Goal: Information Seeking & Learning: Learn about a topic

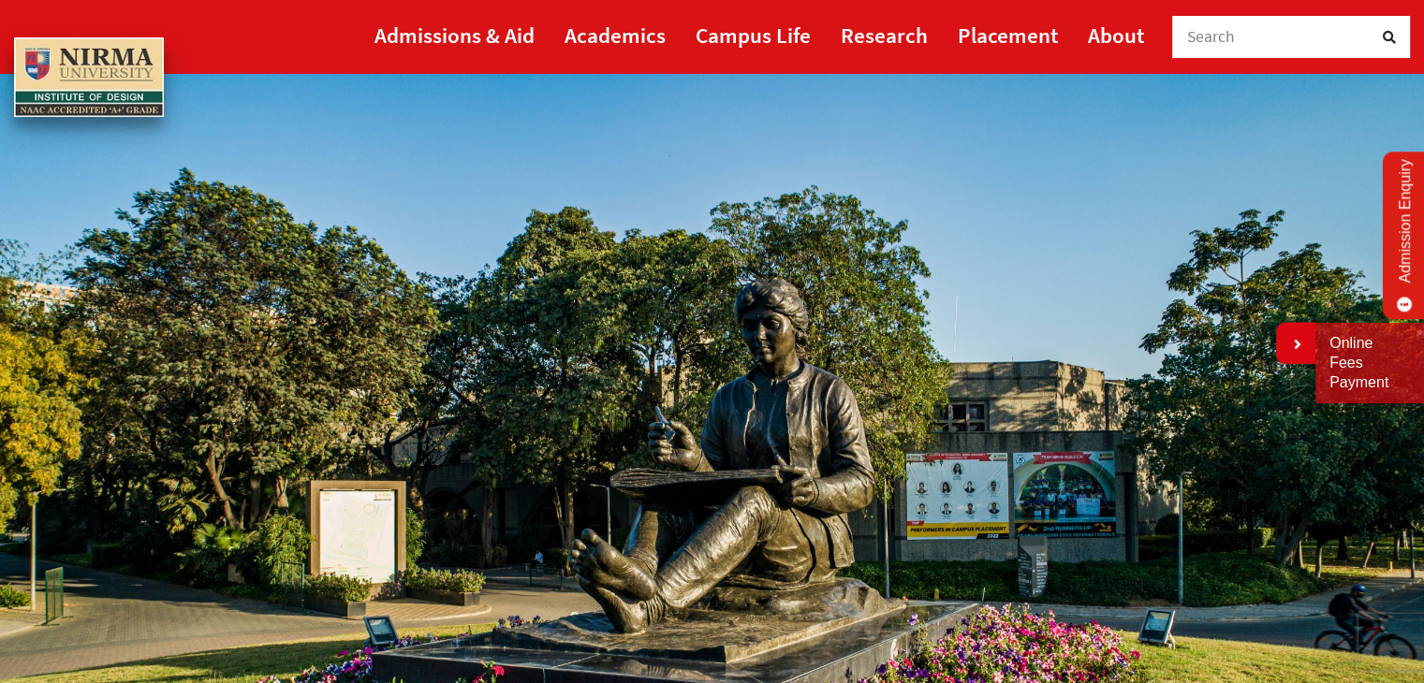
click at [1410, 225] on link "Admission Enquiry" at bounding box center [1405, 236] width 44 height 168
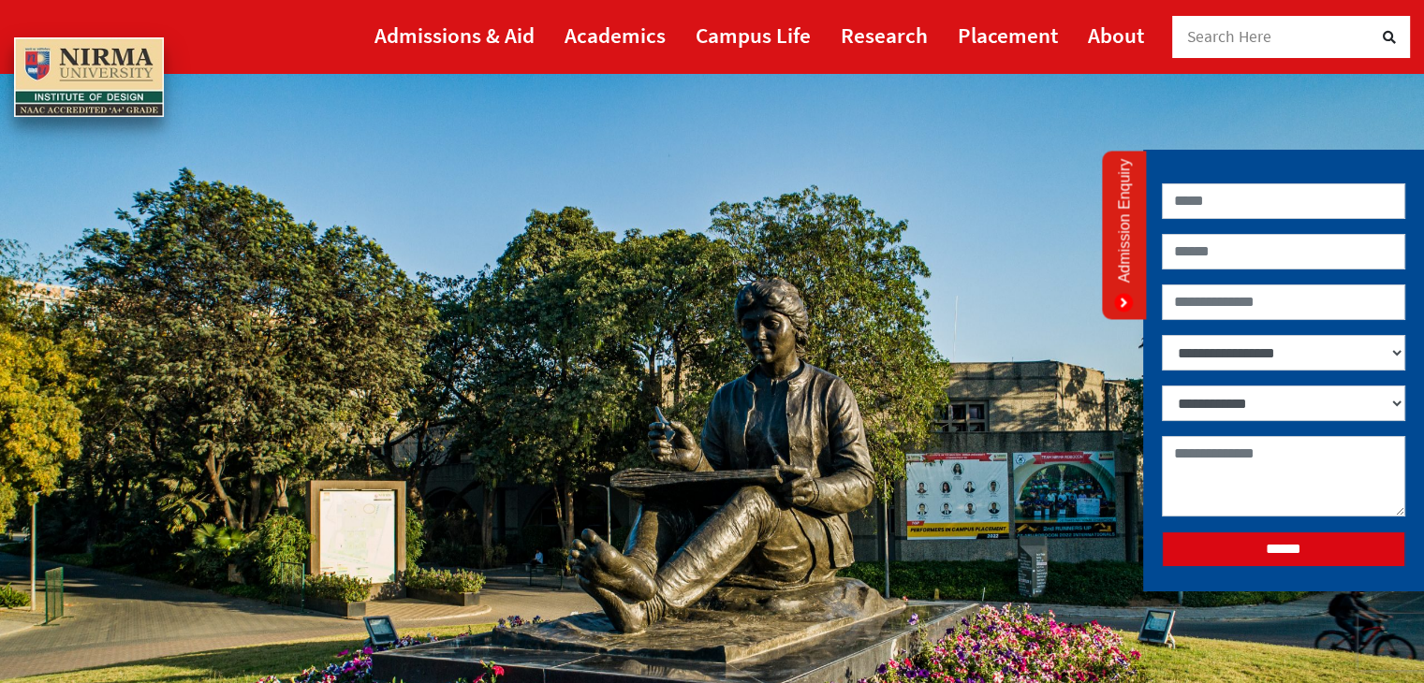
click at [1122, 295] on icon at bounding box center [1123, 302] width 19 height 19
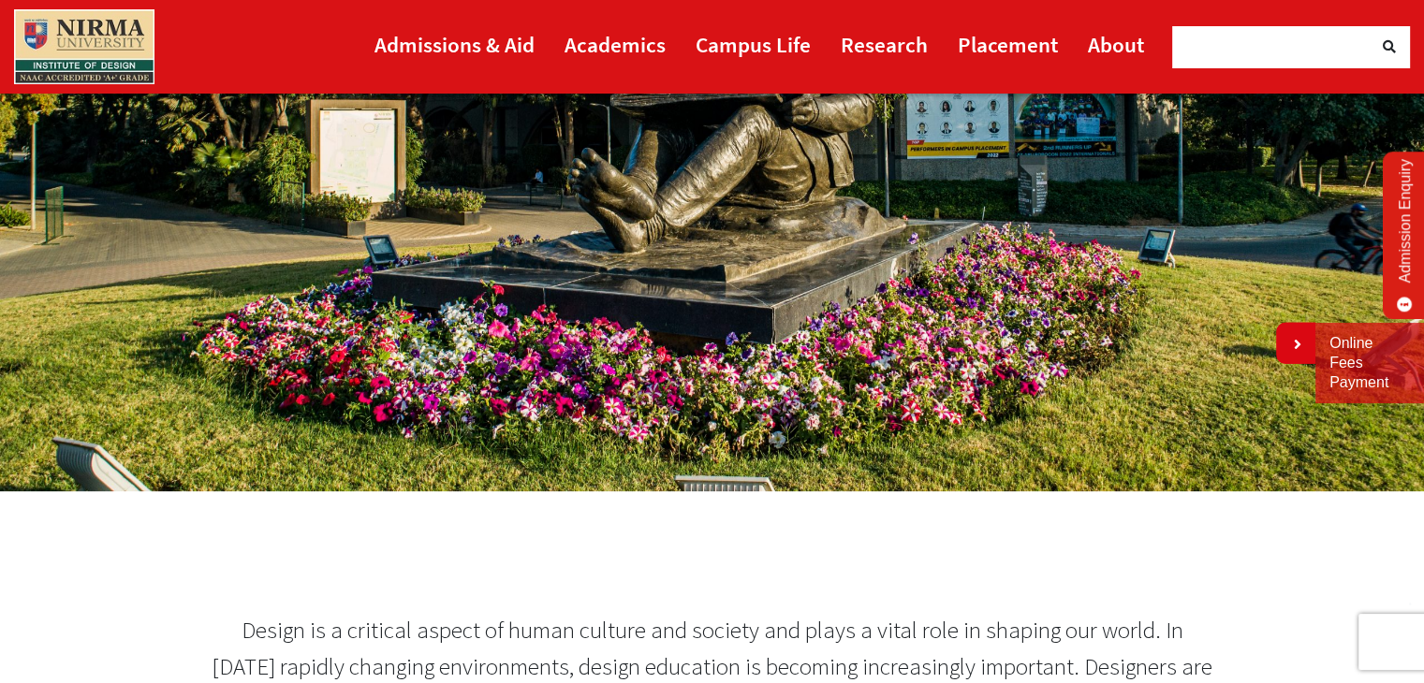
scroll to position [562, 0]
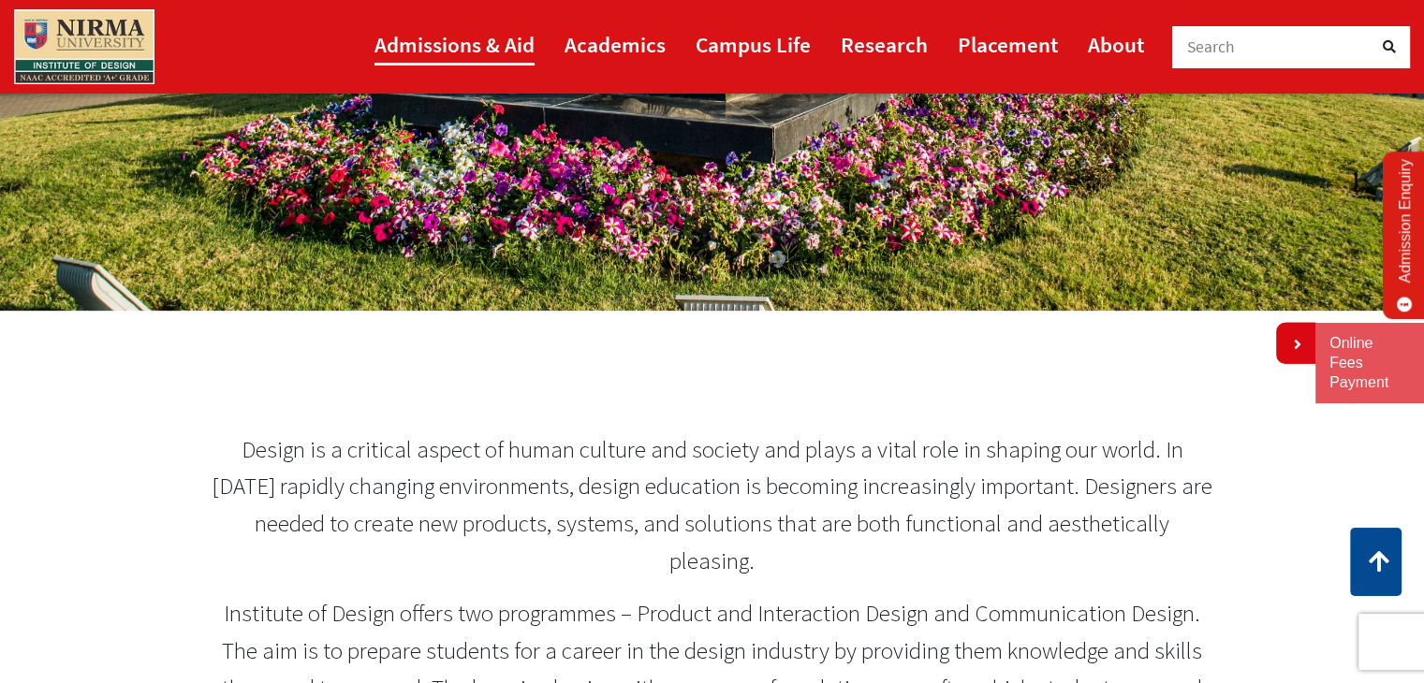
click at [479, 34] on link "Admissions & Aid" at bounding box center [454, 44] width 160 height 42
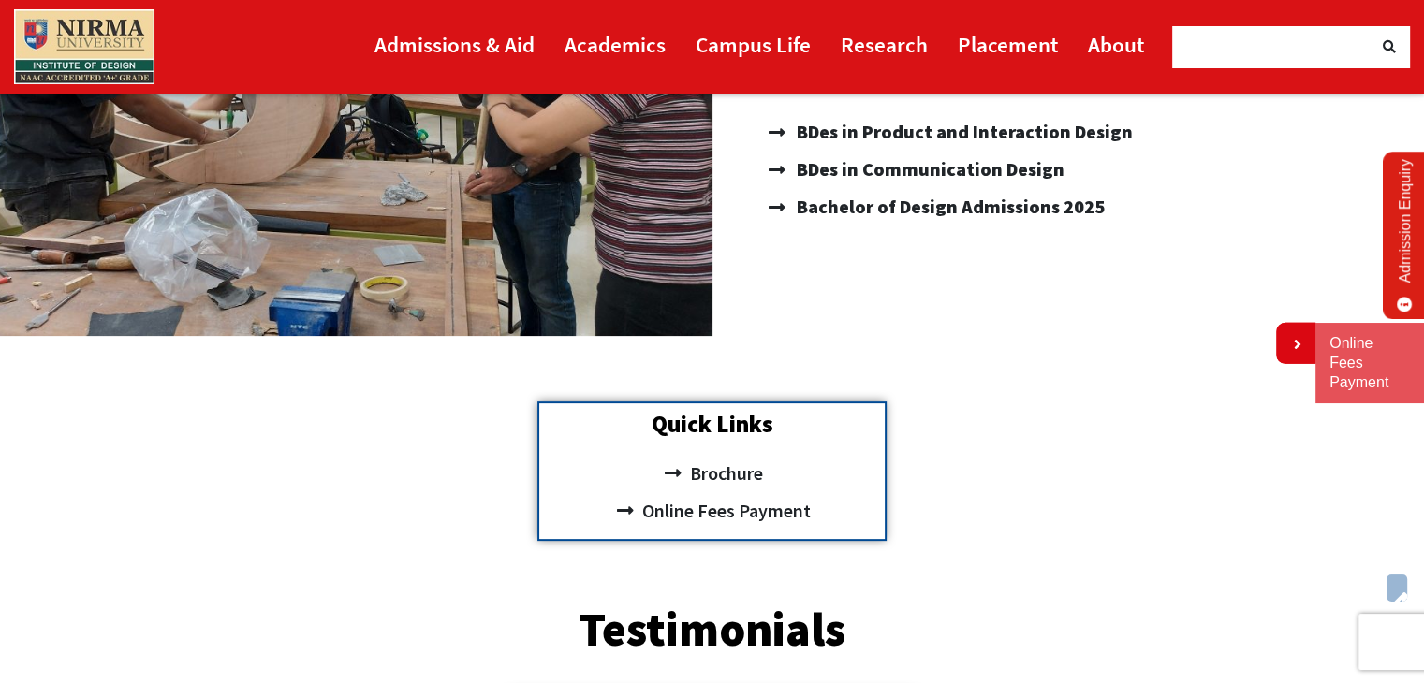
scroll to position [468, 0]
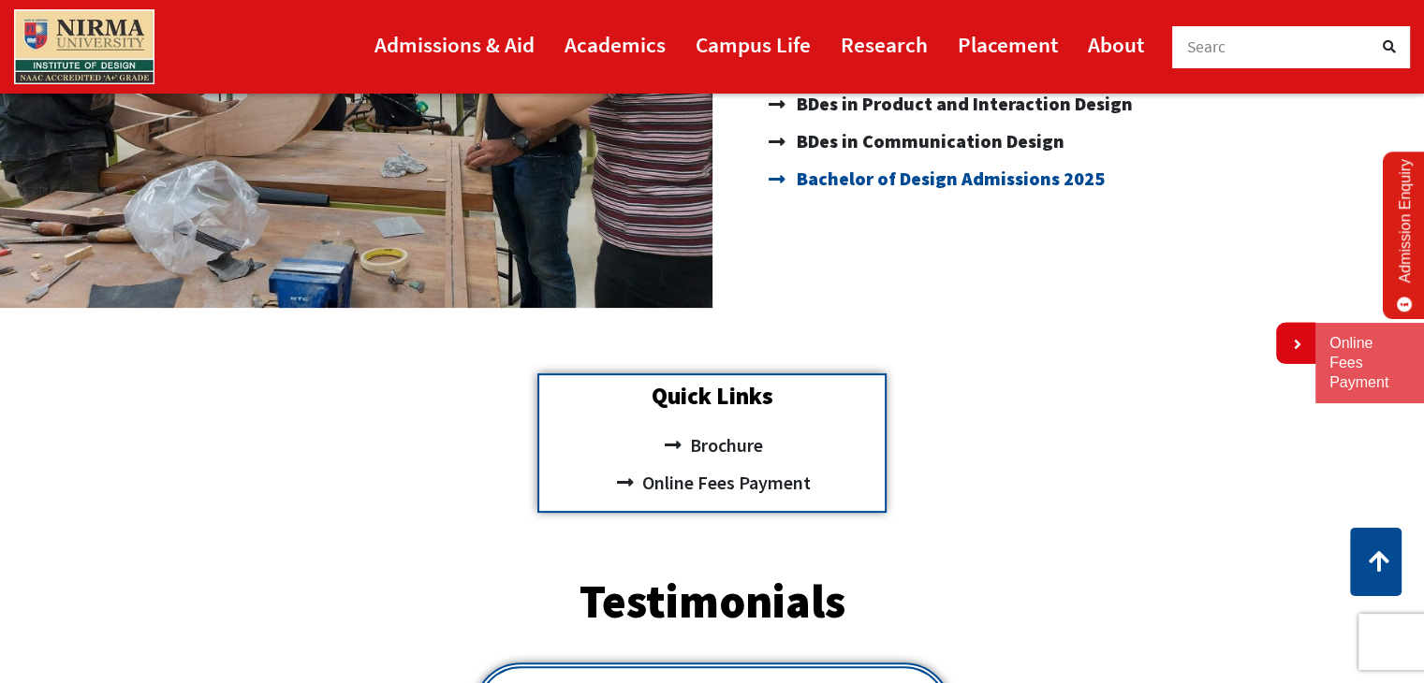
click at [1010, 173] on span "Bachelor of Design Admissions 2025" at bounding box center [948, 178] width 313 height 37
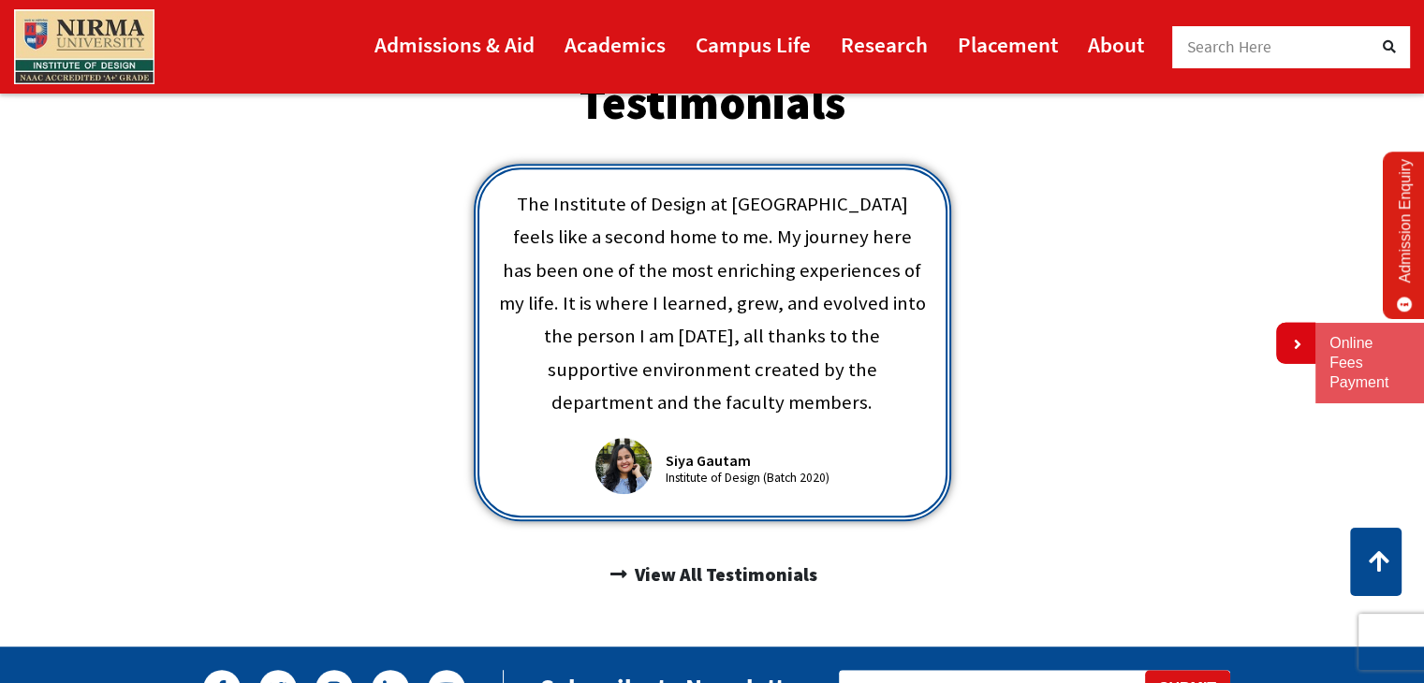
scroll to position [936, 0]
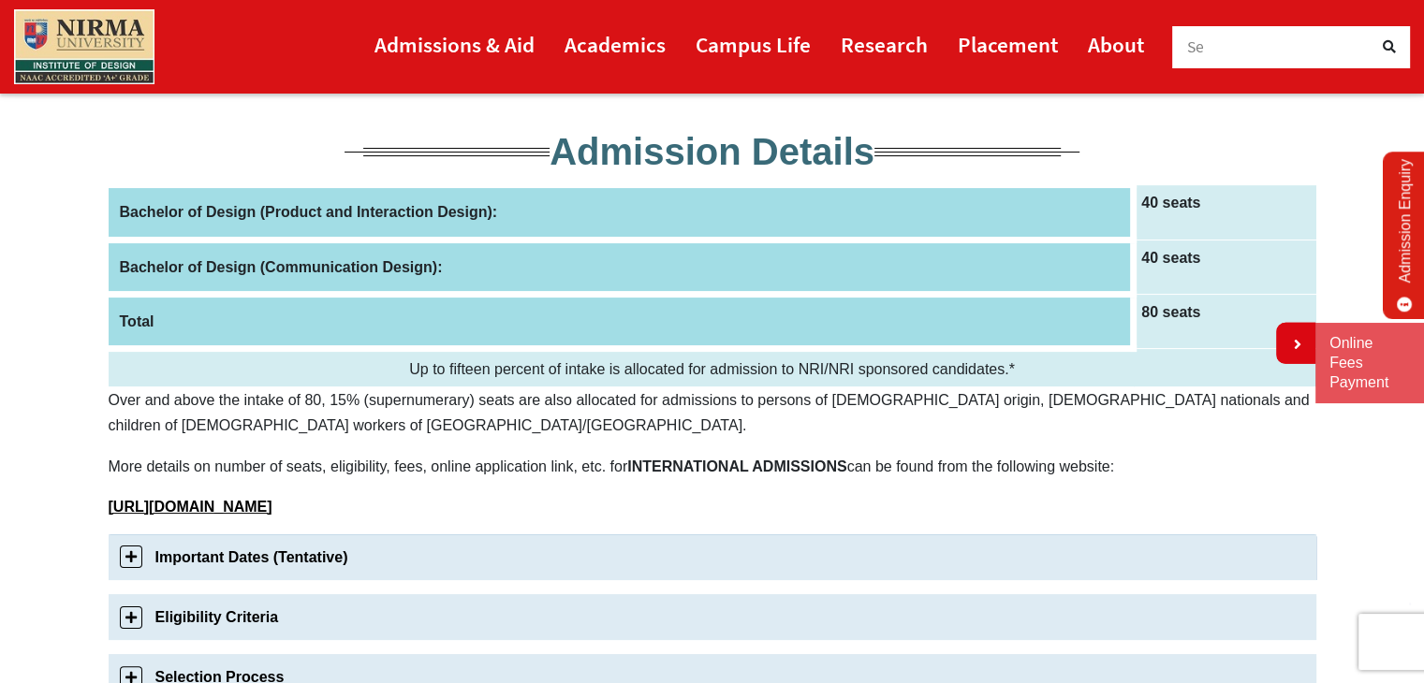
scroll to position [374, 0]
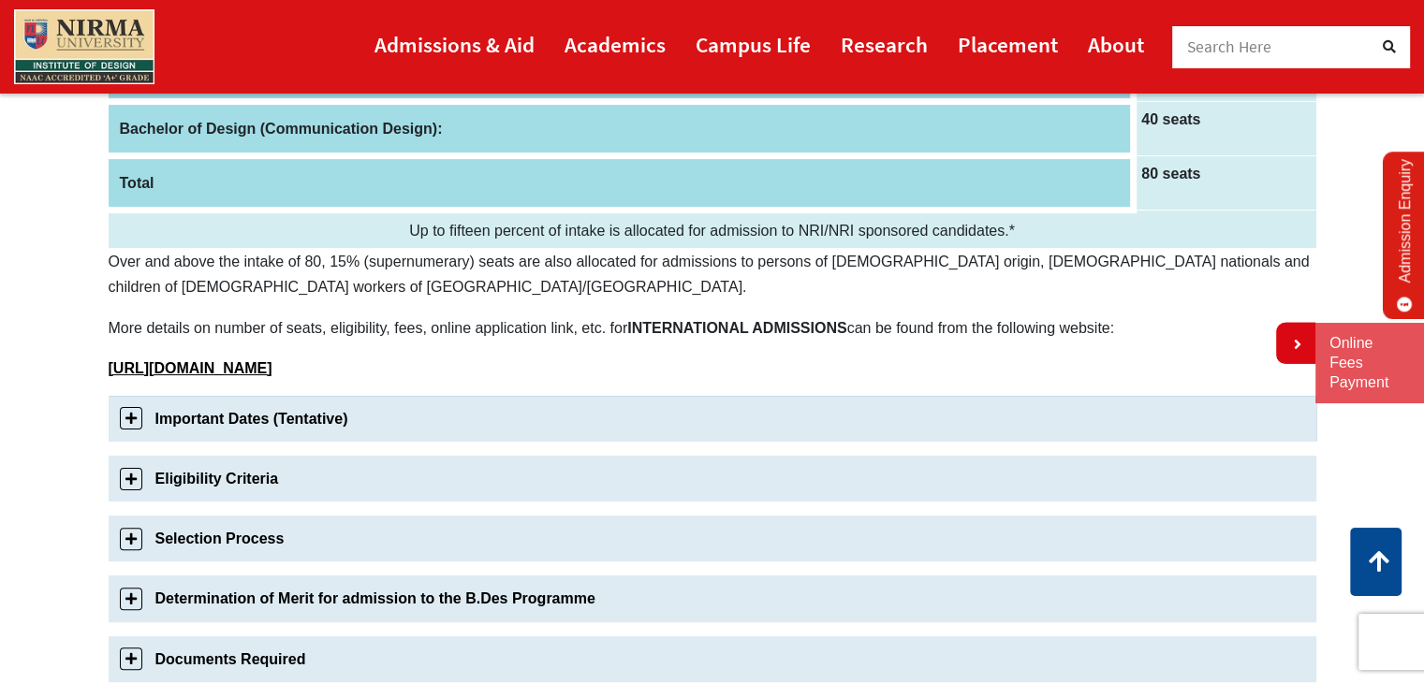
click at [234, 426] on link "Important Dates (Tentative)" at bounding box center [713, 419] width 1208 height 46
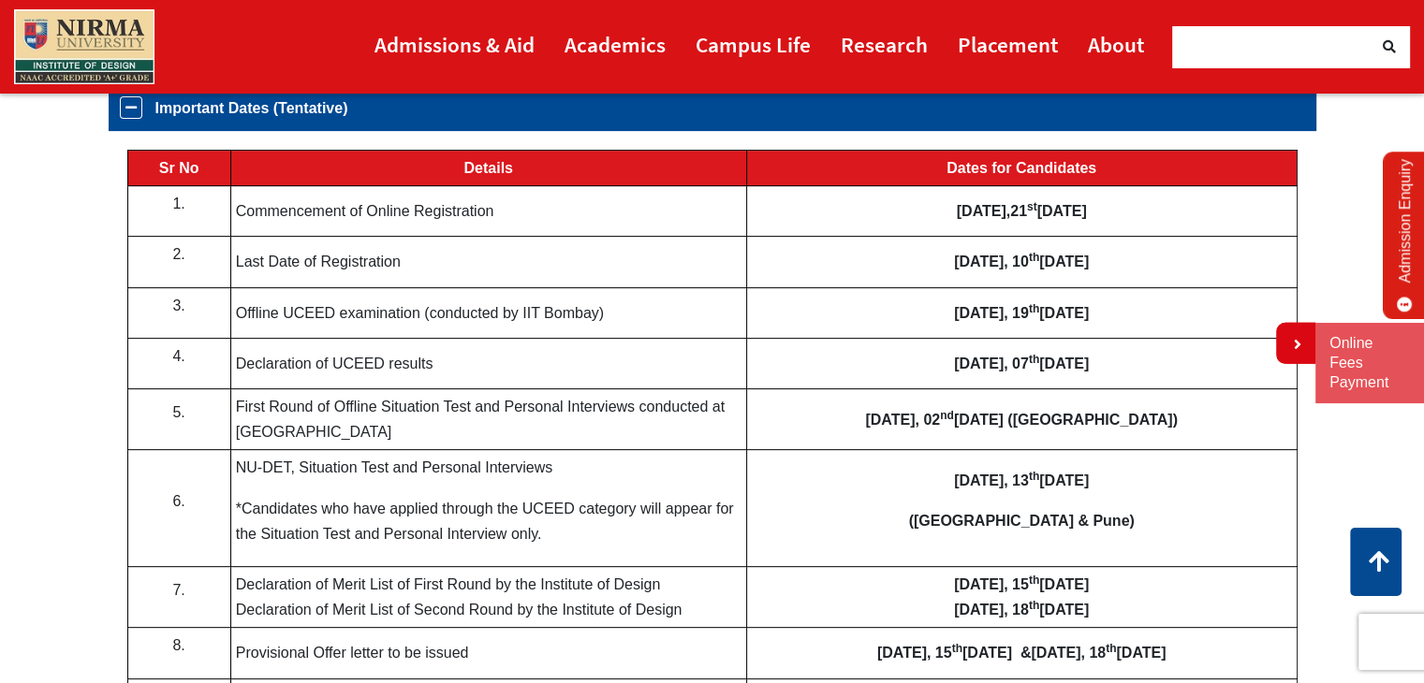
scroll to position [655, 0]
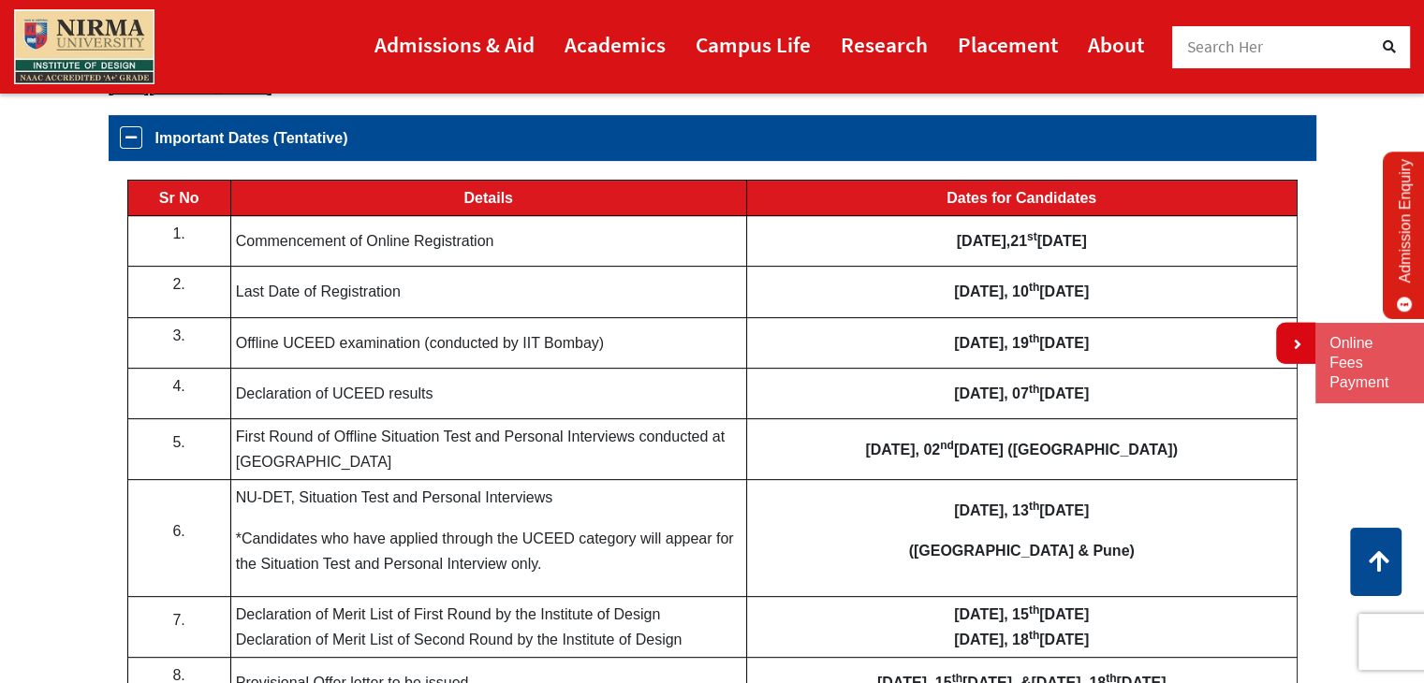
drag, startPoint x: 240, startPoint y: 349, endPoint x: 347, endPoint y: 349, distance: 107.7
click at [347, 349] on td "Offline UCEED examination (conducted by IIT Bombay)" at bounding box center [488, 342] width 516 height 51
click at [665, 368] on td "Declaration of UCEED results" at bounding box center [488, 393] width 516 height 51
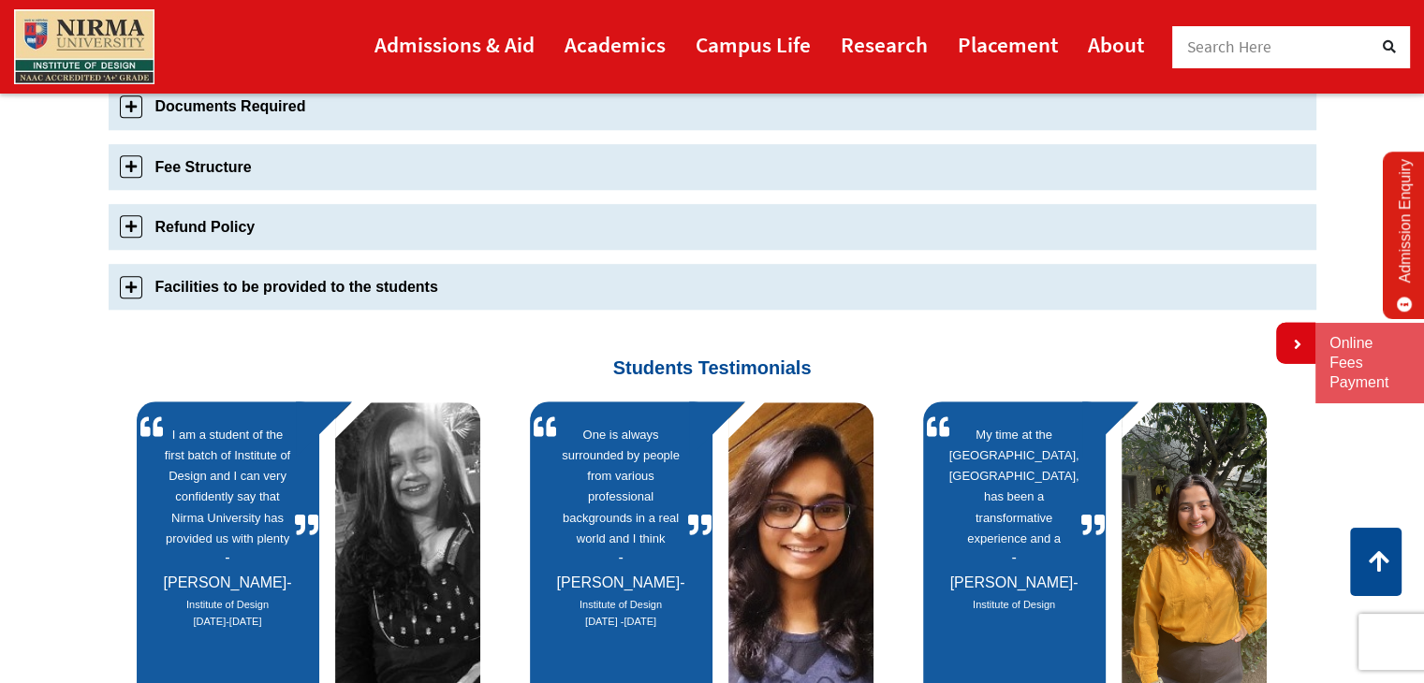
scroll to position [1779, 0]
